Goal: Find specific page/section: Find specific page/section

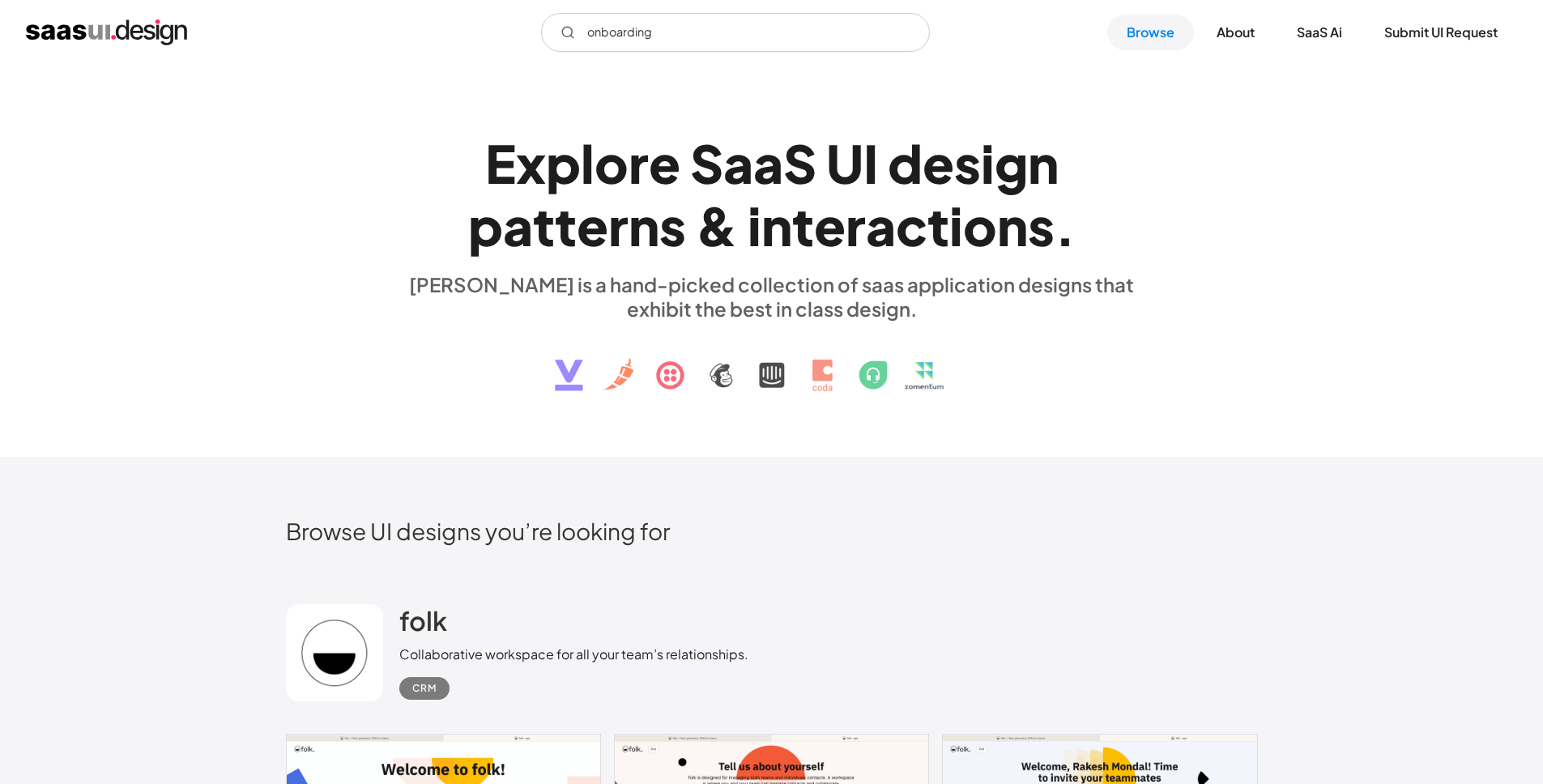
click at [722, 41] on input "onboarding" at bounding box center [735, 32] width 389 height 38
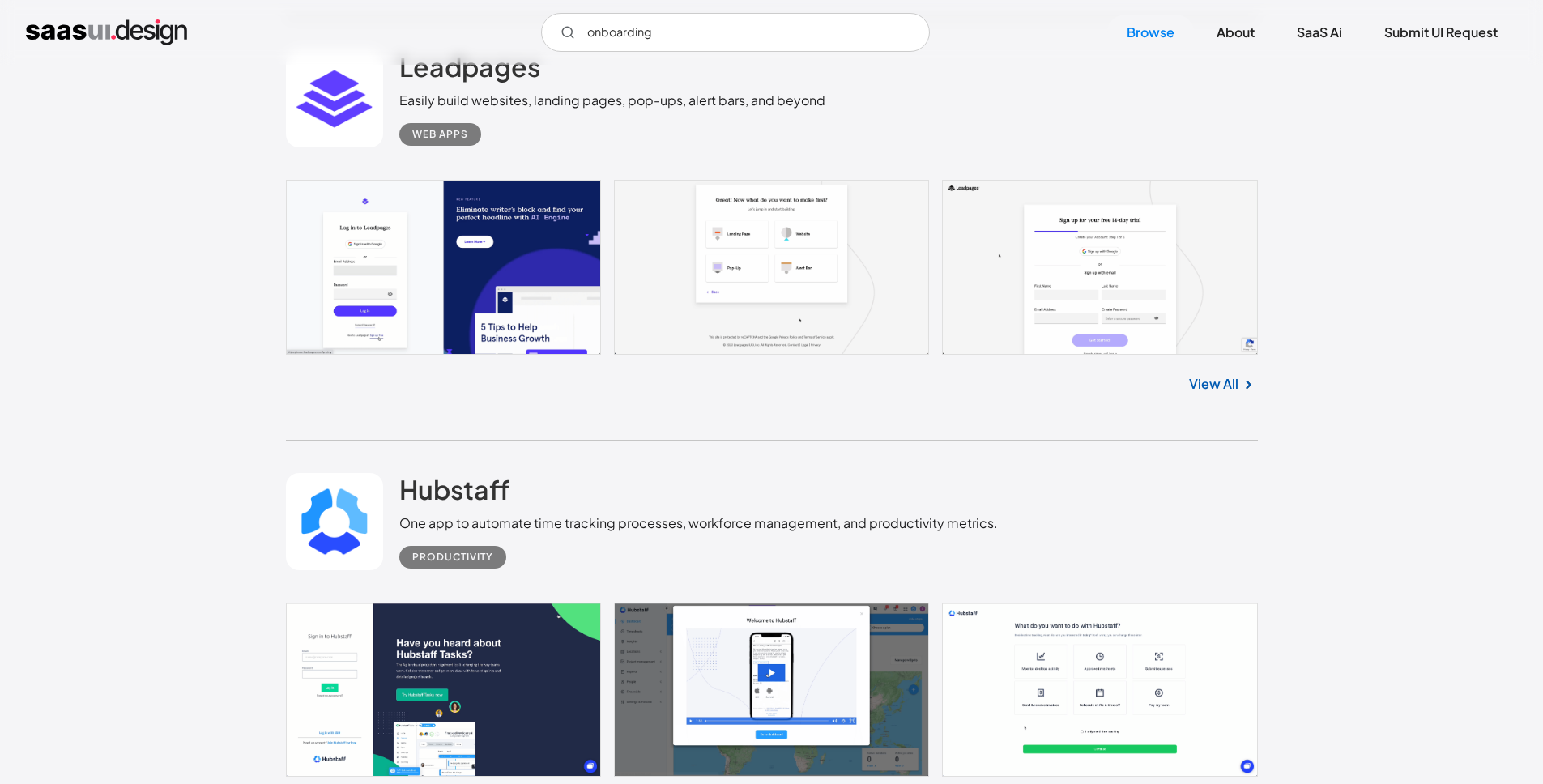
click at [722, 41] on input "onboarding" at bounding box center [735, 32] width 389 height 38
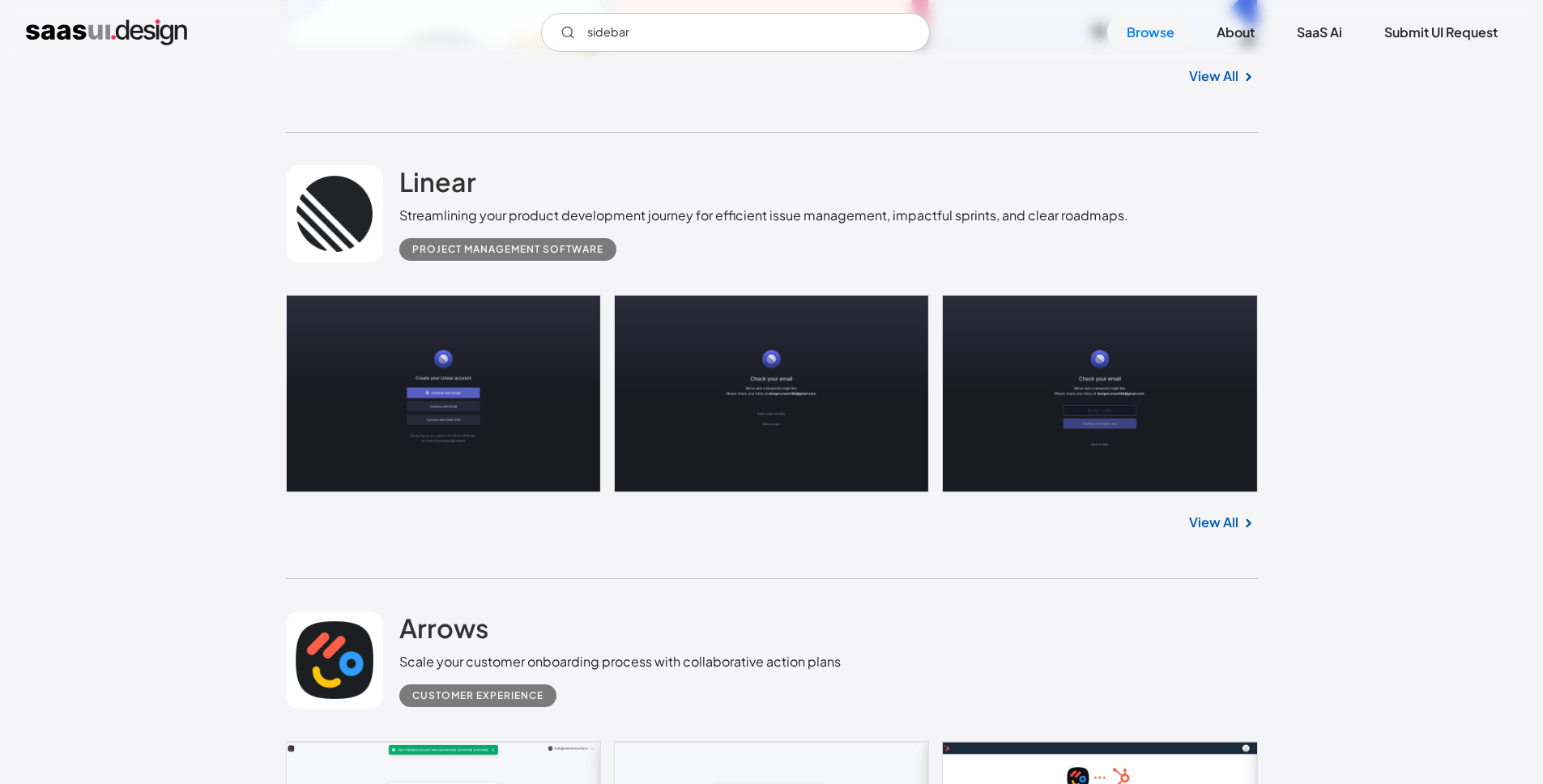
scroll to position [0, 0]
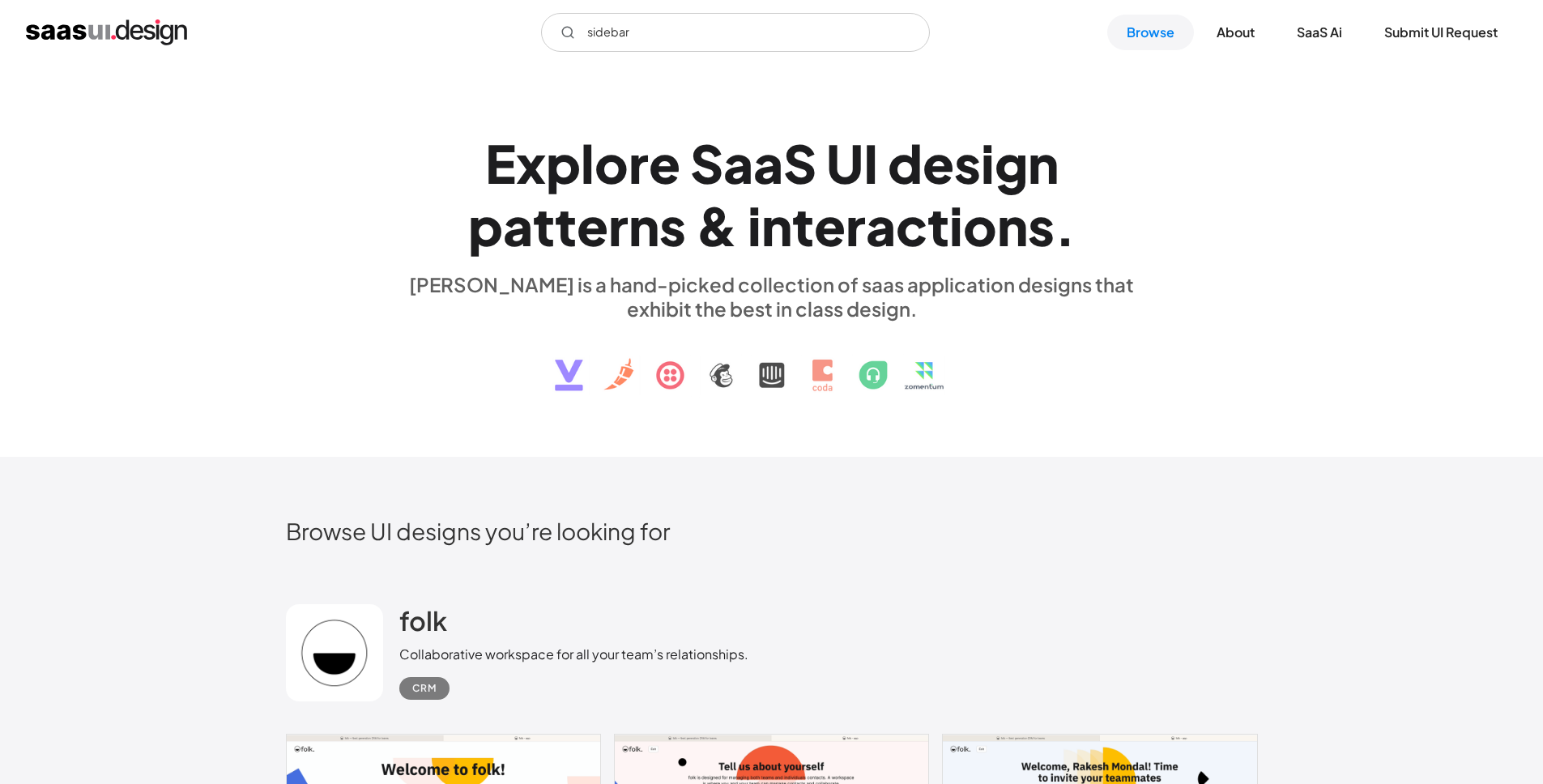
click at [721, 33] on input "sidebar" at bounding box center [735, 32] width 389 height 38
type input "sidebar"
click at [129, 32] on img "home" at bounding box center [107, 33] width 162 height 26
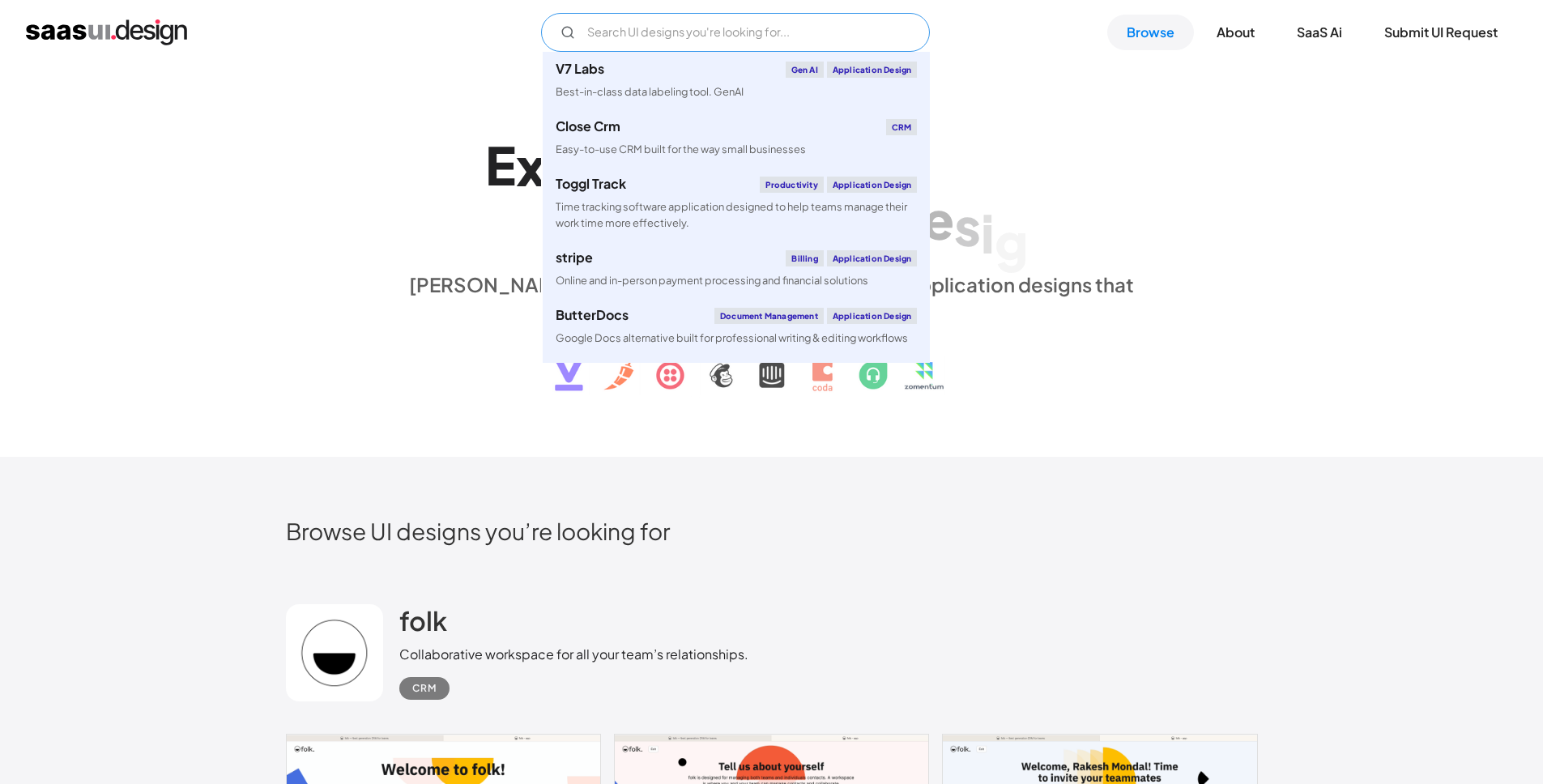
click at [686, 33] on input "Email Form" at bounding box center [735, 32] width 389 height 38
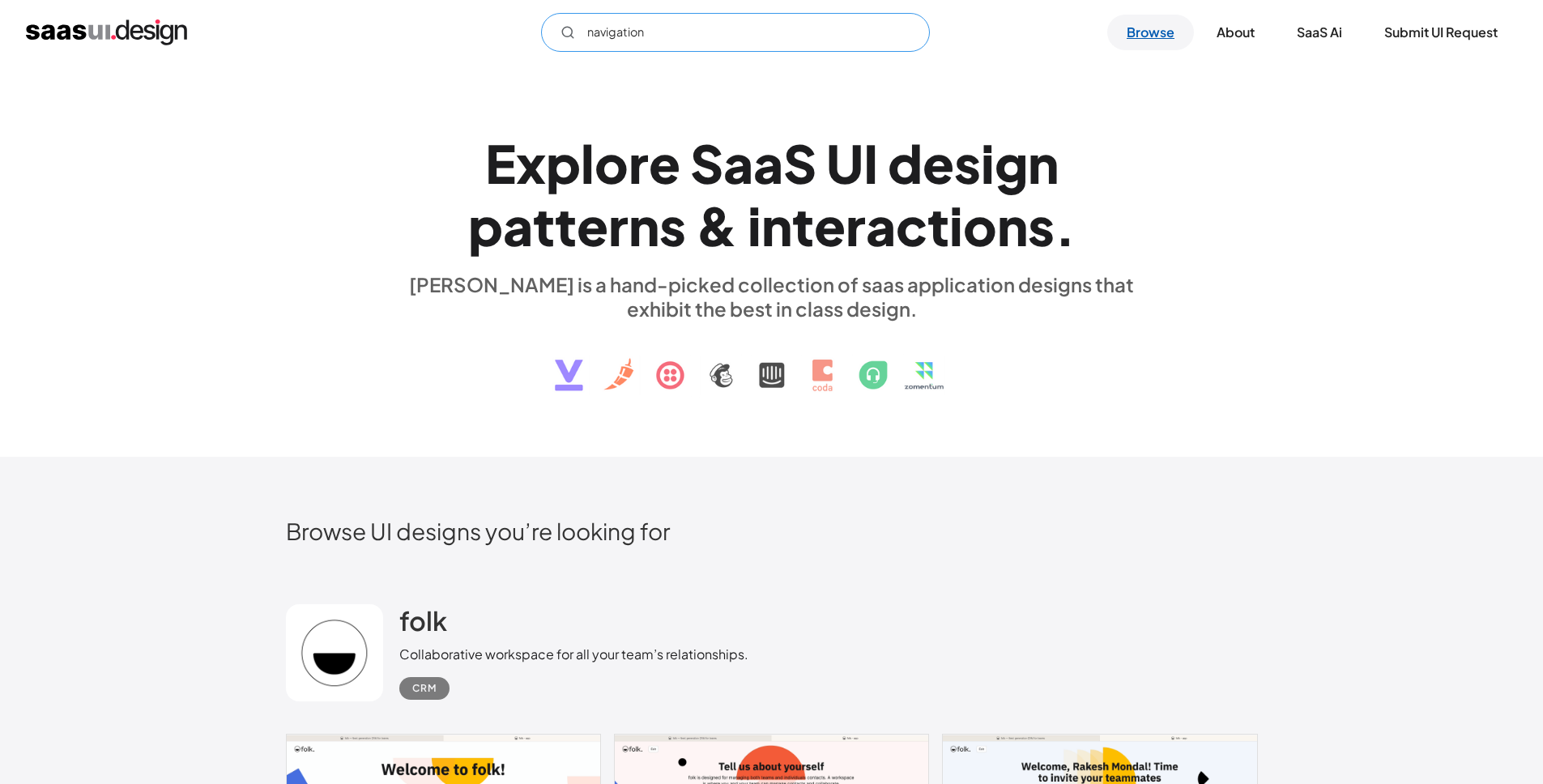
type input "navigation"
click at [1146, 18] on link "Browse" at bounding box center [1150, 33] width 86 height 36
